Goal: Information Seeking & Learning: Learn about a topic

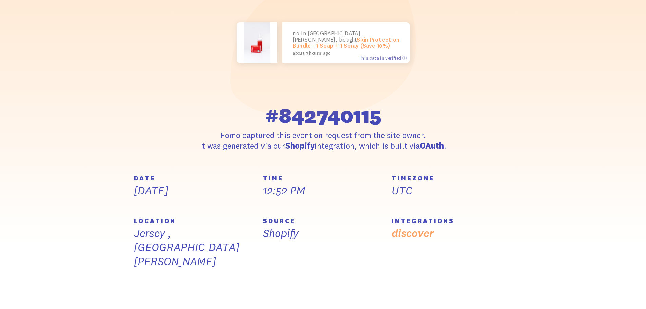
scroll to position [79, 0]
